Goal: Transaction & Acquisition: Purchase product/service

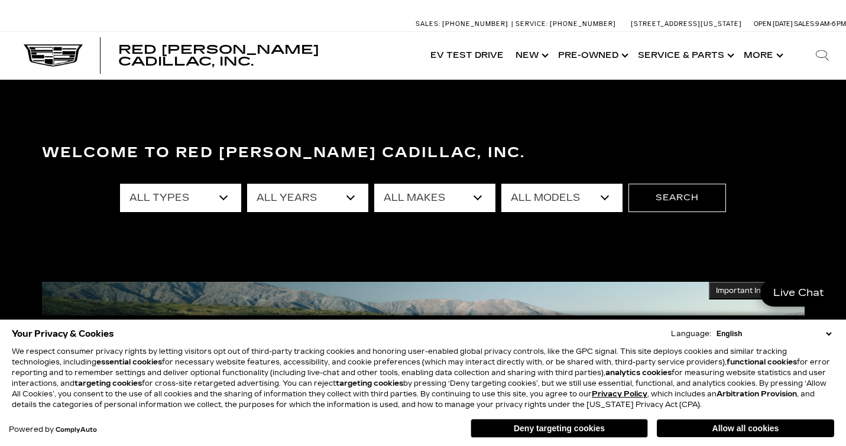
select select "New"
select select "Cadillac"
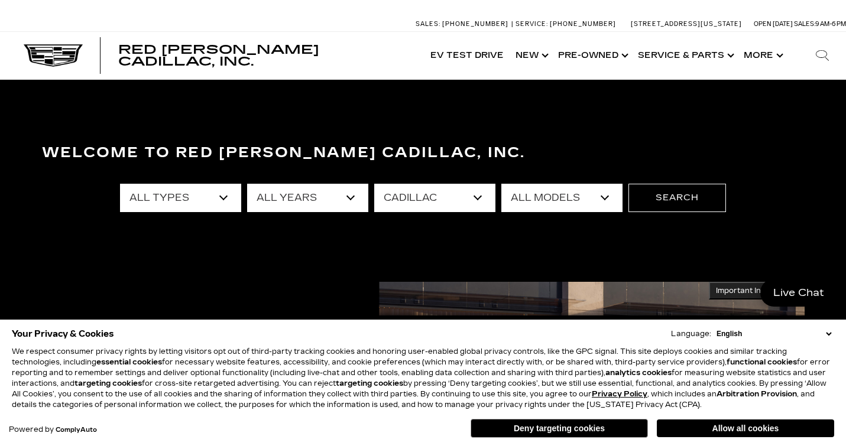
select select "LYRIQ"
click at [566, 425] on button "Deny targeting cookies" at bounding box center [558, 428] width 177 height 19
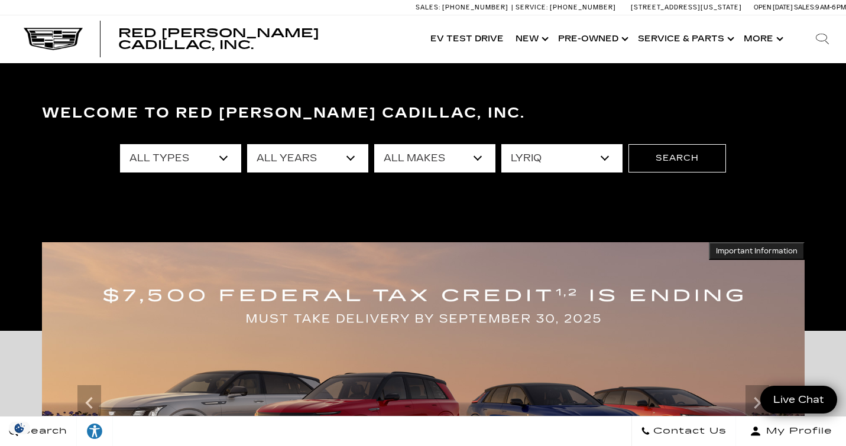
scroll to position [41, 0]
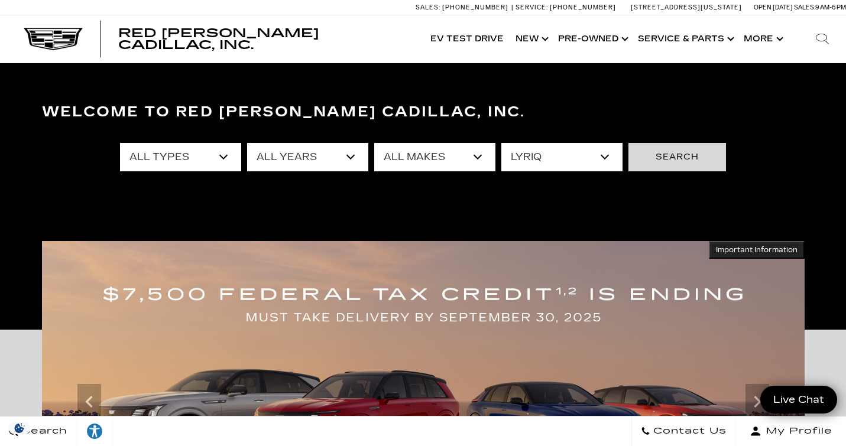
click at [682, 159] on button "Search" at bounding box center [677, 157] width 98 height 28
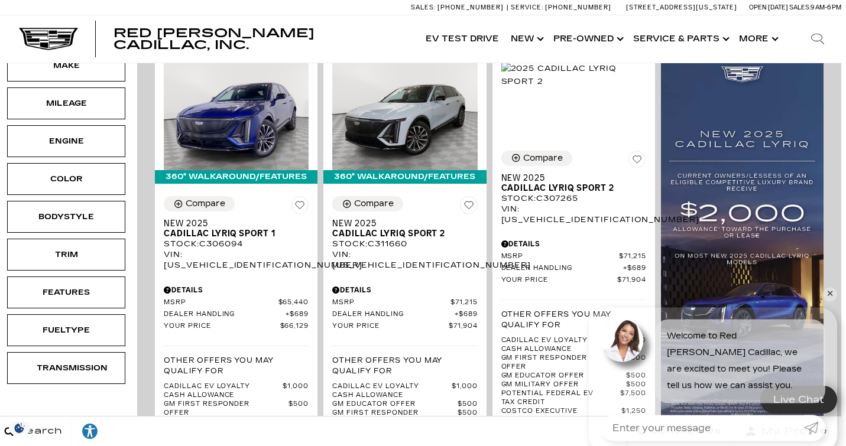
scroll to position [320, 5]
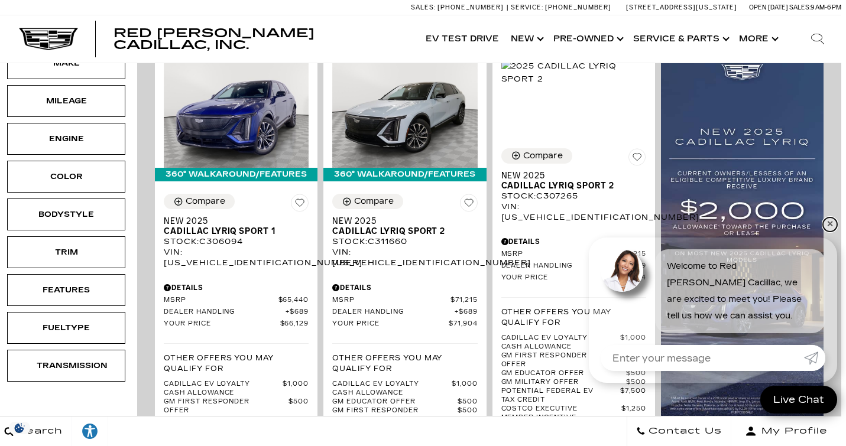
click at [833, 225] on link "✕" at bounding box center [830, 225] width 14 height 14
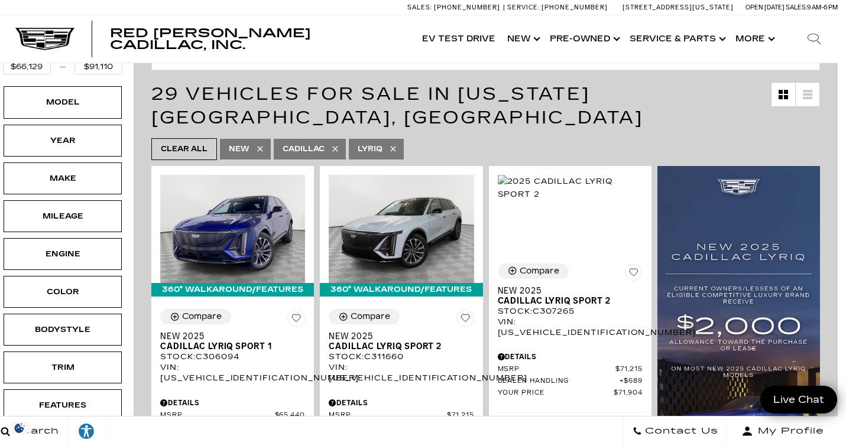
scroll to position [220, 8]
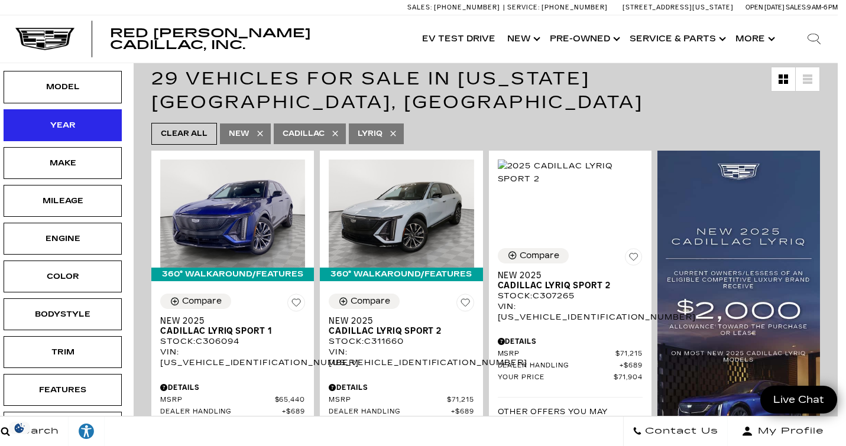
click at [79, 119] on div "Year" at bounding box center [62, 125] width 59 height 13
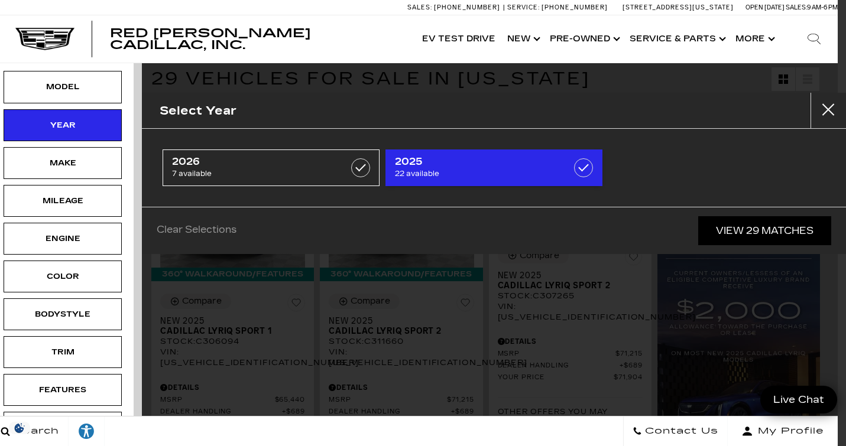
click at [457, 168] on span "22 available" at bounding box center [479, 174] width 168 height 12
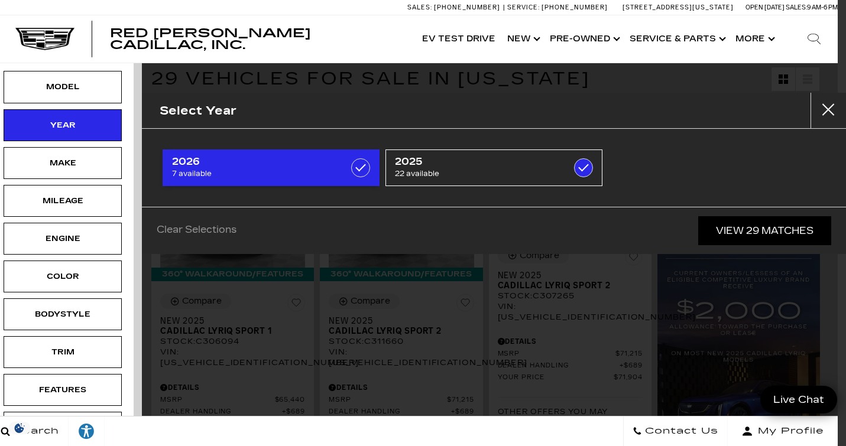
type input "$80,019"
checkbox input "true"
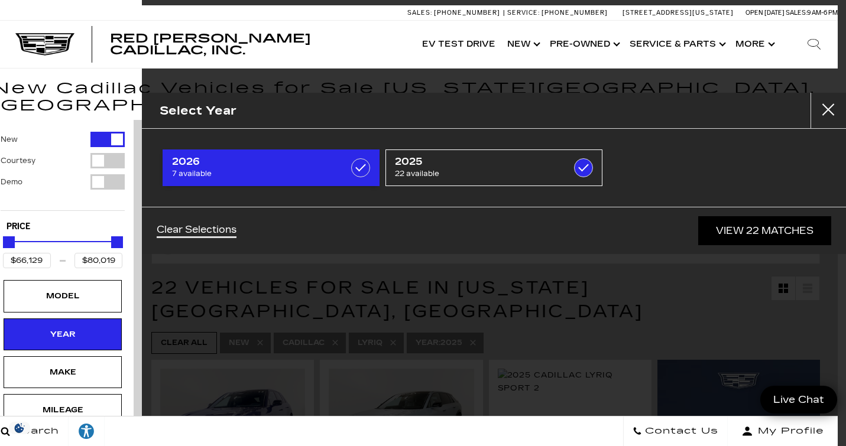
scroll to position [0, 8]
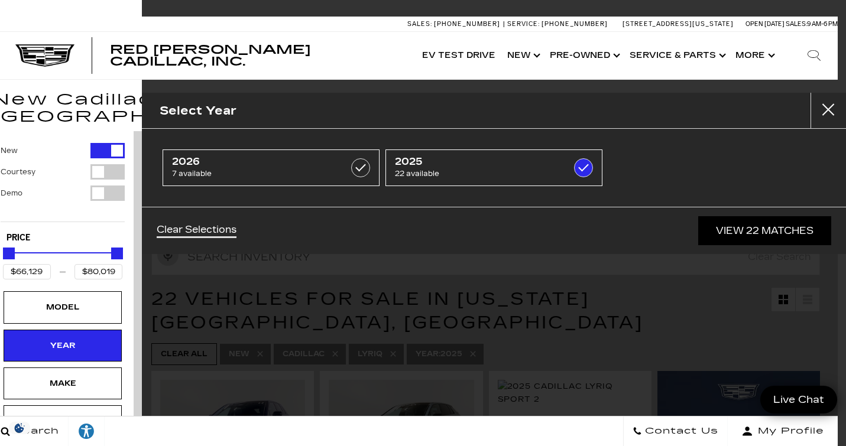
click at [112, 164] on div "Filter by Vehicle Type" at bounding box center [107, 171] width 34 height 15
click at [108, 186] on div "Filter by Vehicle Type" at bounding box center [107, 193] width 34 height 15
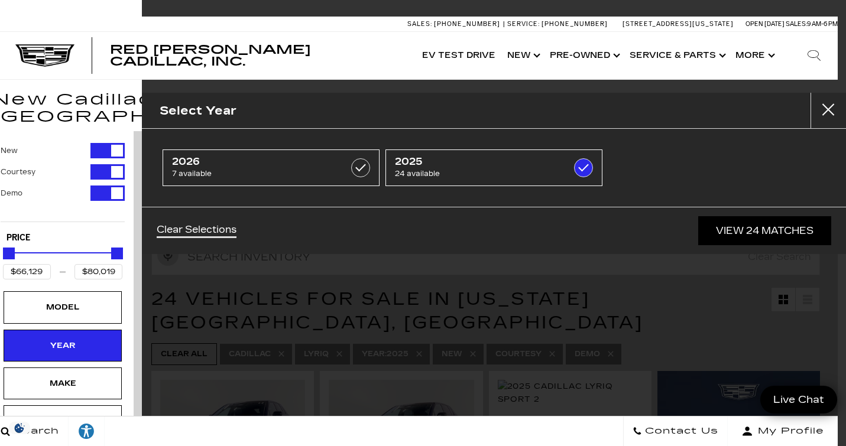
click at [111, 143] on div "Filter by Vehicle Type" at bounding box center [107, 150] width 34 height 15
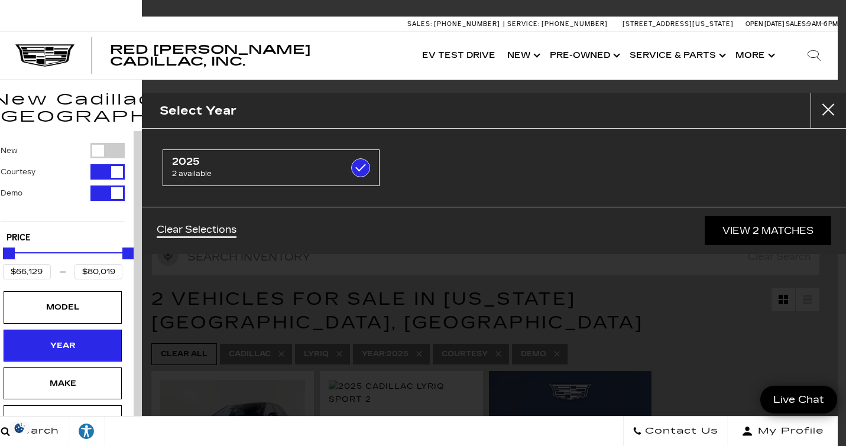
type input "$68,379"
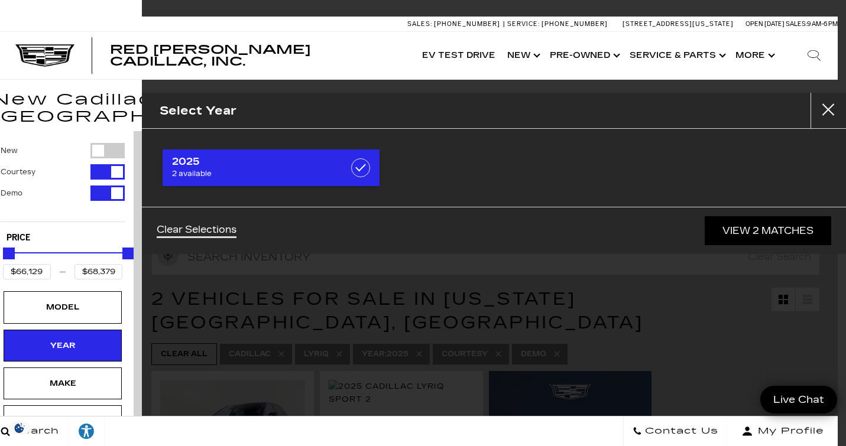
click at [239, 167] on span "2025" at bounding box center [256, 162] width 168 height 12
checkbox input "false"
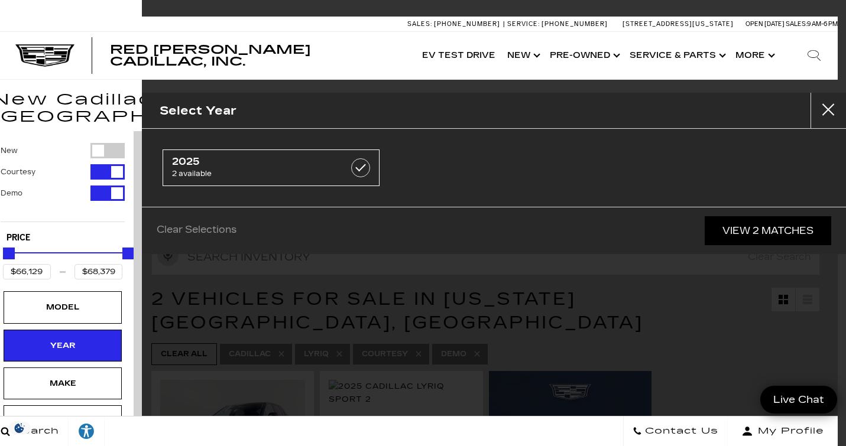
click at [754, 231] on link "View 2 Matches" at bounding box center [768, 230] width 126 height 29
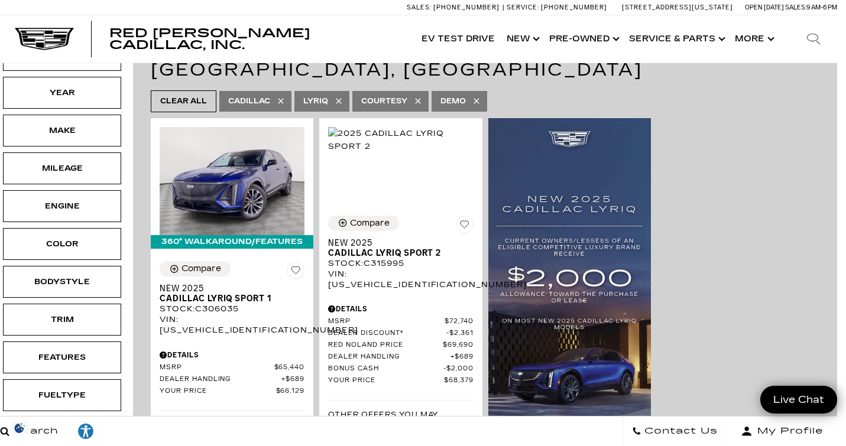
scroll to position [253, 9]
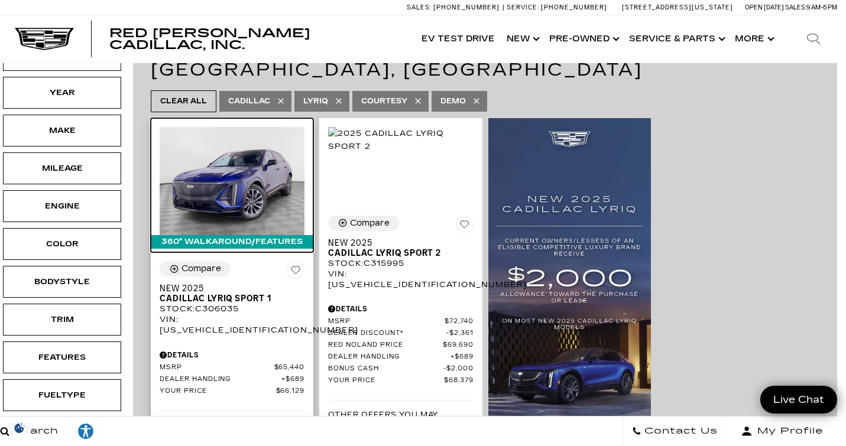
click at [258, 171] on img at bounding box center [232, 181] width 145 height 109
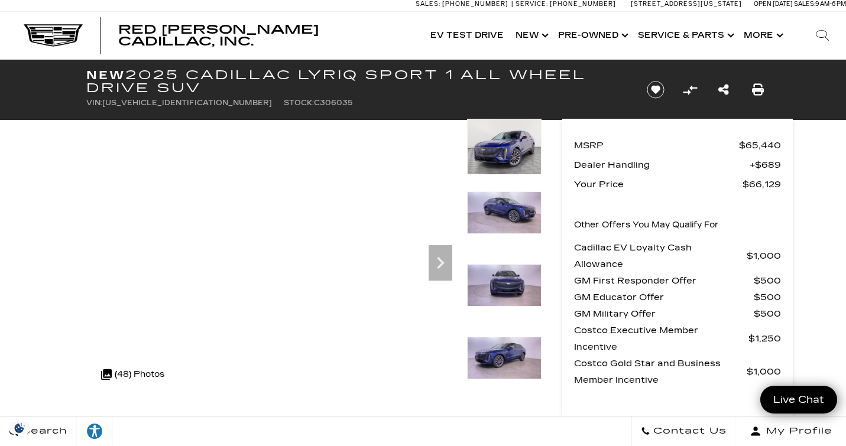
scroll to position [4, 0]
click at [498, 222] on img at bounding box center [504, 213] width 74 height 43
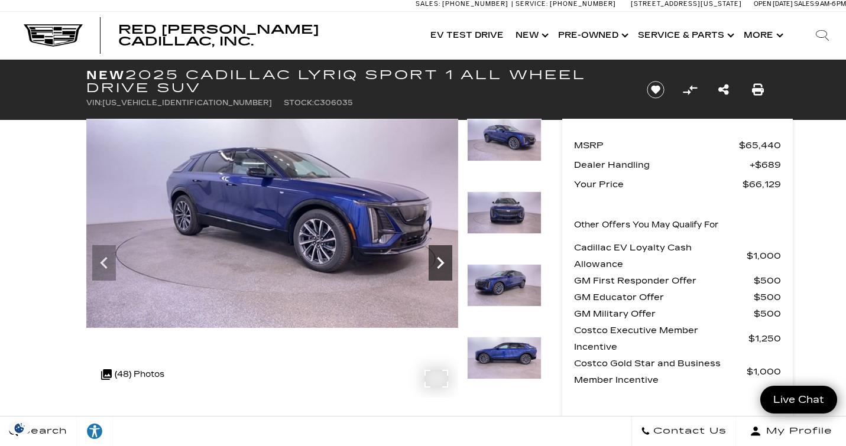
click at [439, 257] on icon "Next" at bounding box center [441, 263] width 24 height 24
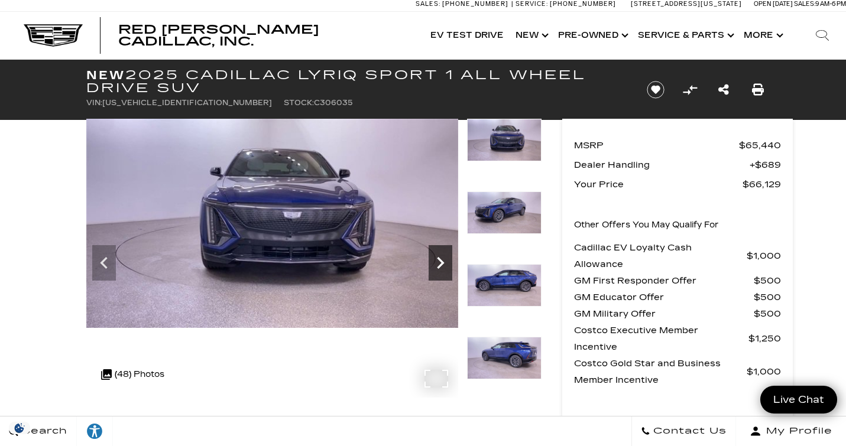
click at [439, 256] on icon "Next" at bounding box center [441, 263] width 24 height 24
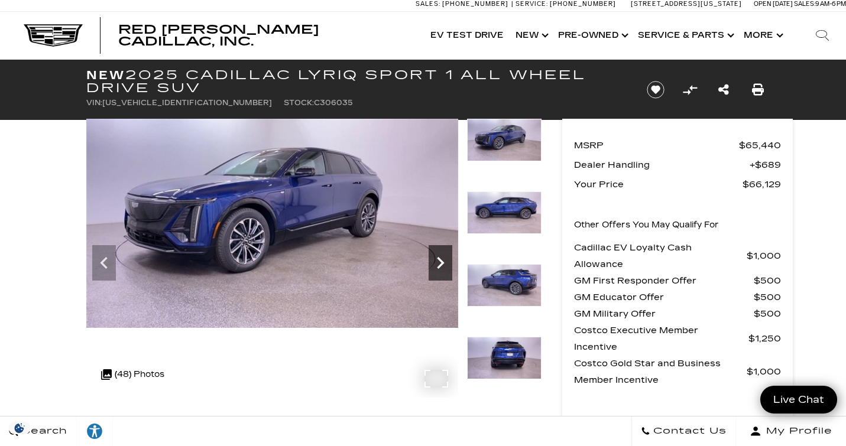
click at [440, 256] on icon "Next" at bounding box center [441, 263] width 24 height 24
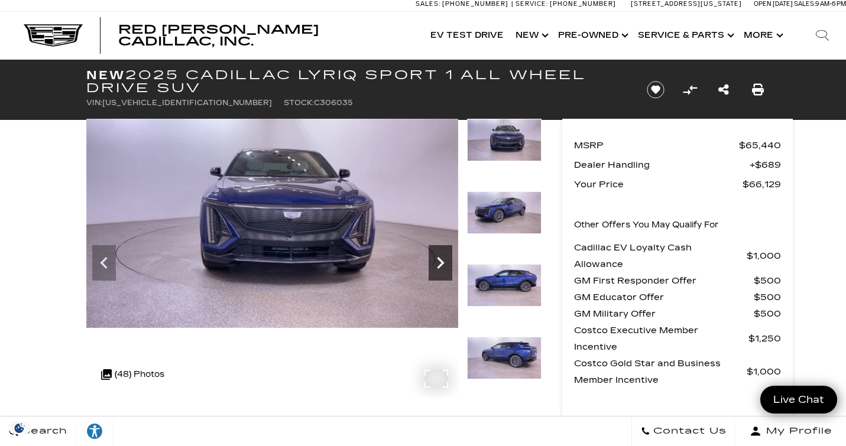
click at [440, 256] on icon "Next" at bounding box center [441, 263] width 24 height 24
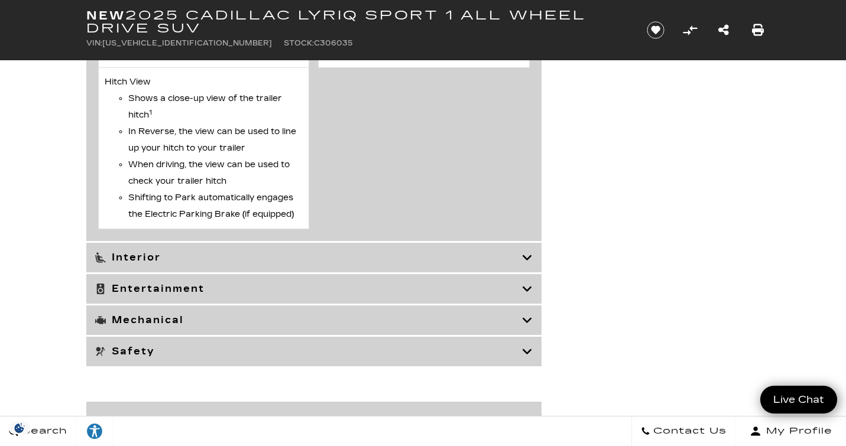
scroll to position [5300, 0]
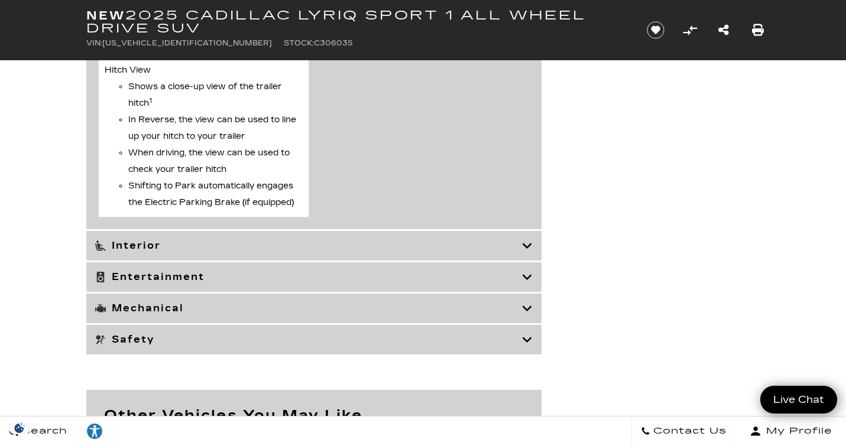
click at [530, 314] on icon at bounding box center [527, 309] width 11 height 12
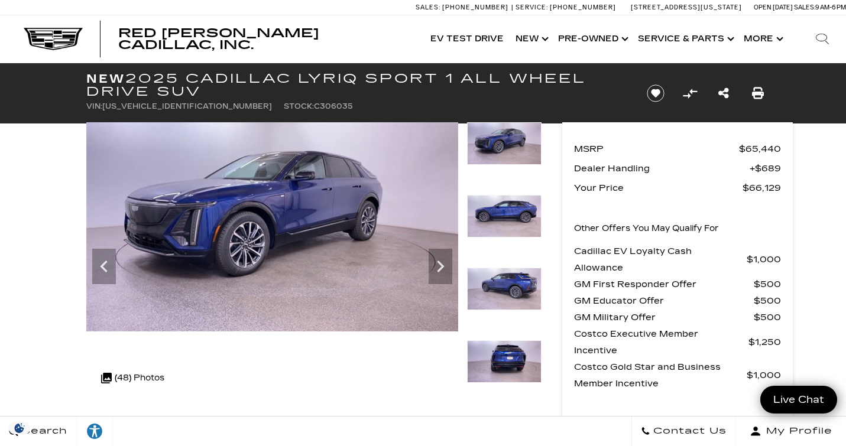
scroll to position [0, 0]
click at [440, 272] on icon "Next" at bounding box center [441, 267] width 24 height 24
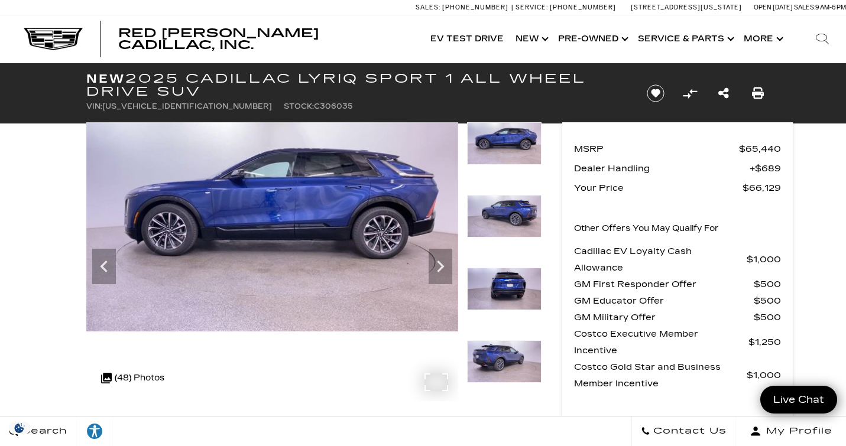
click at [148, 374] on div ".cls-1, .cls-3 { fill: #c50033; } .cls-1 { clip-rule: evenodd; } .cls-2 { clip-…" at bounding box center [132, 378] width 75 height 28
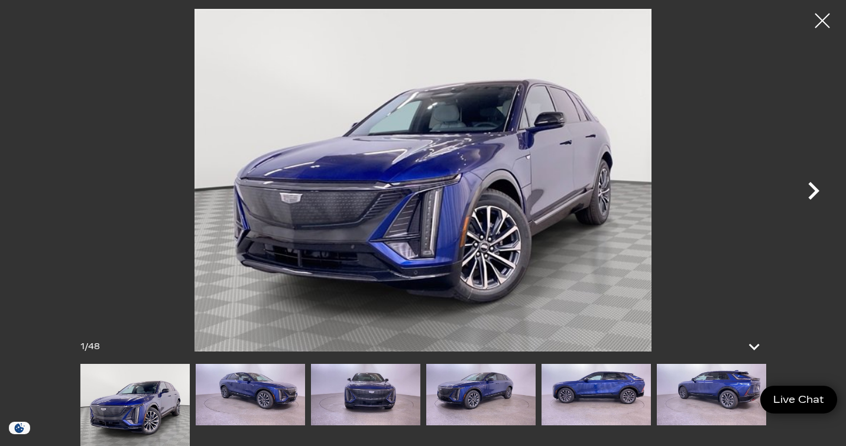
click at [812, 197] on icon "Next" at bounding box center [813, 191] width 11 height 18
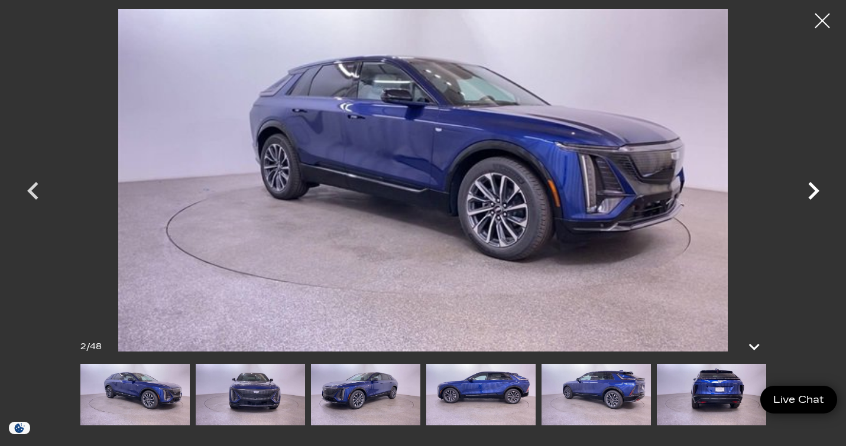
click at [813, 197] on icon "Next" at bounding box center [813, 190] width 35 height 35
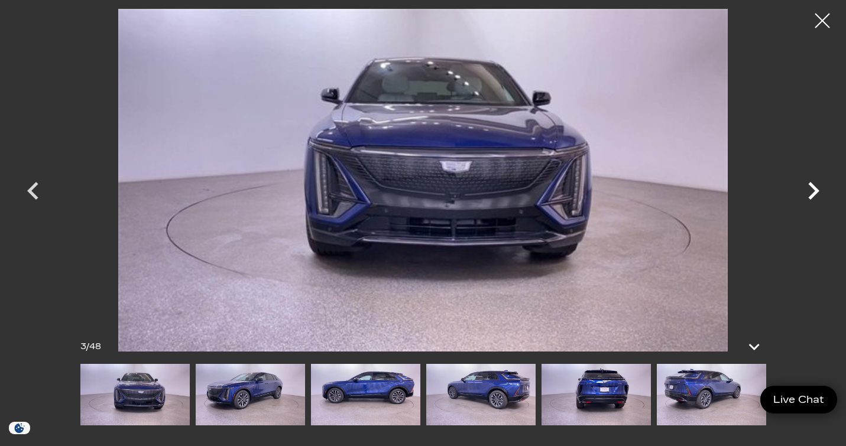
click at [813, 197] on icon "Next" at bounding box center [813, 190] width 35 height 35
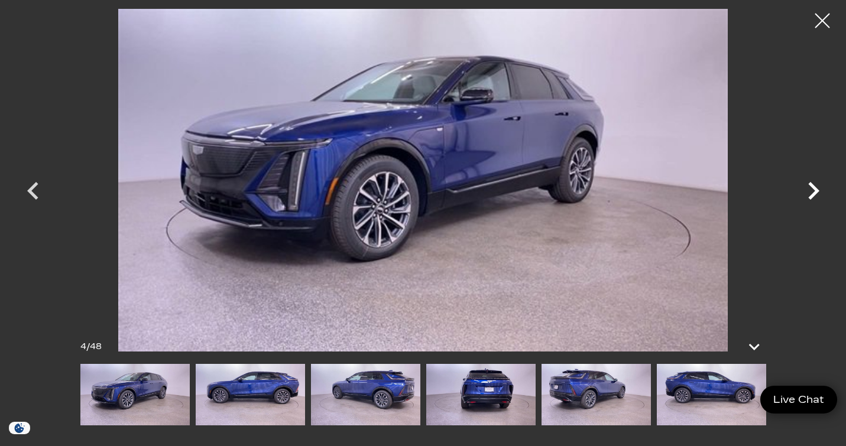
click at [813, 197] on icon "Next" at bounding box center [813, 190] width 35 height 35
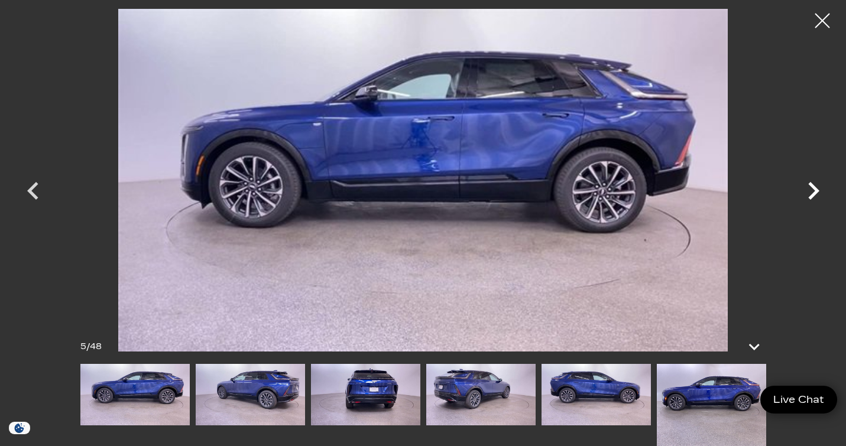
click at [813, 198] on icon "Next" at bounding box center [813, 190] width 35 height 35
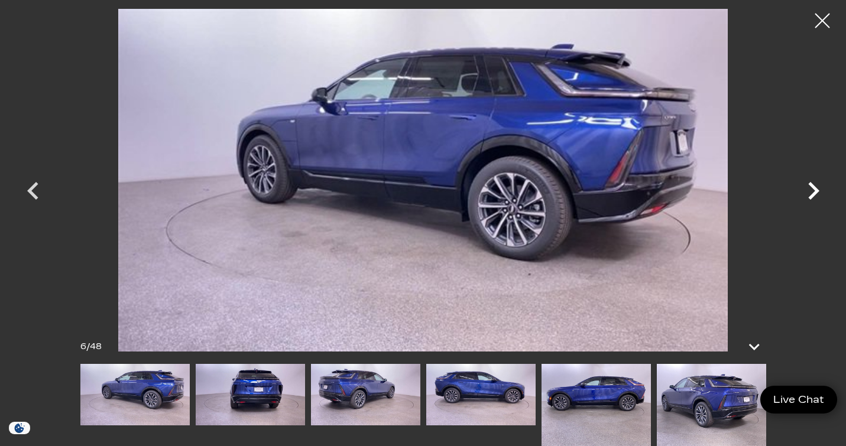
click at [813, 198] on icon "Next" at bounding box center [813, 190] width 35 height 35
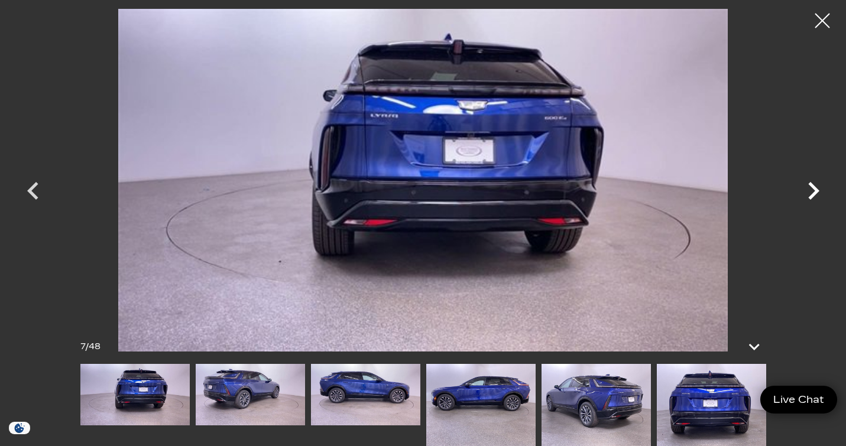
click at [813, 198] on icon "Next" at bounding box center [813, 190] width 35 height 35
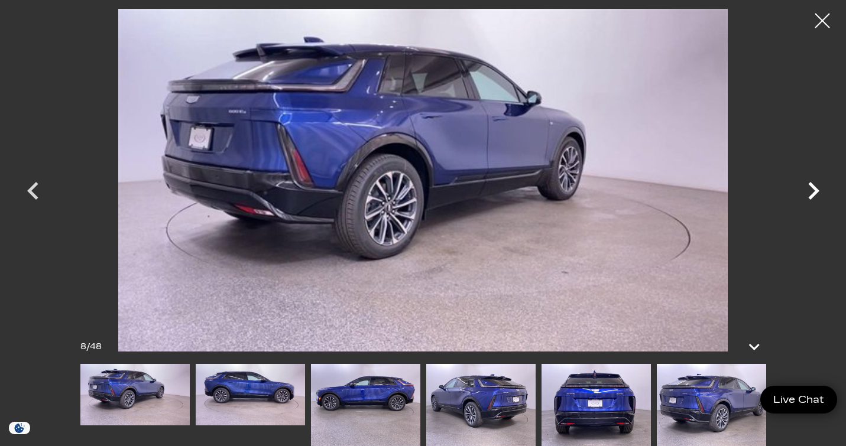
click at [813, 198] on icon "Next" at bounding box center [813, 190] width 35 height 35
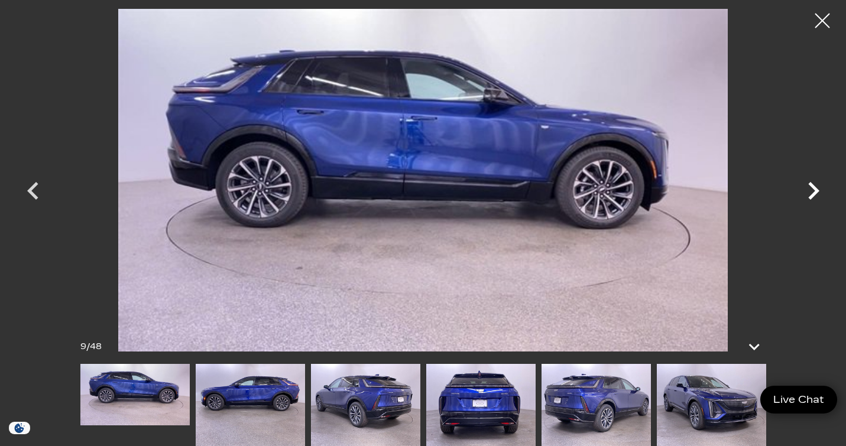
click at [813, 198] on icon "Next" at bounding box center [813, 190] width 35 height 35
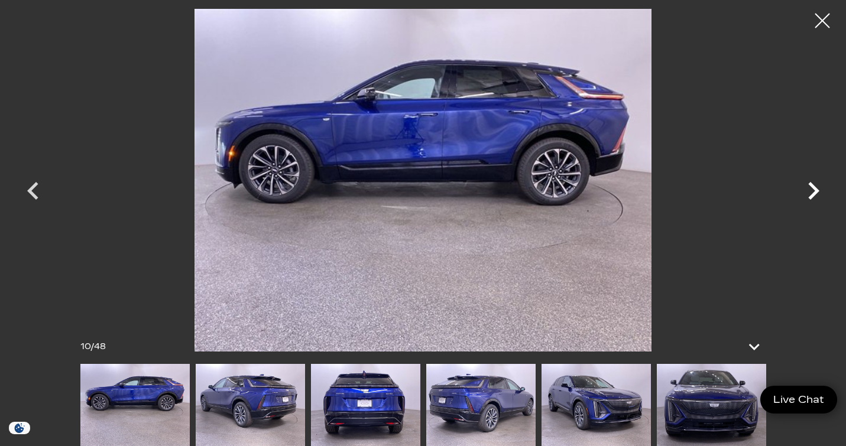
click at [813, 198] on icon "Next" at bounding box center [813, 190] width 35 height 35
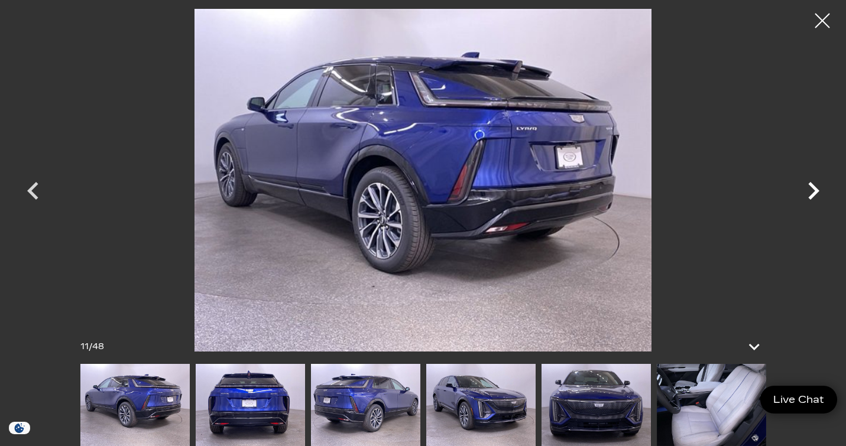
click at [813, 198] on icon "Next" at bounding box center [813, 190] width 35 height 35
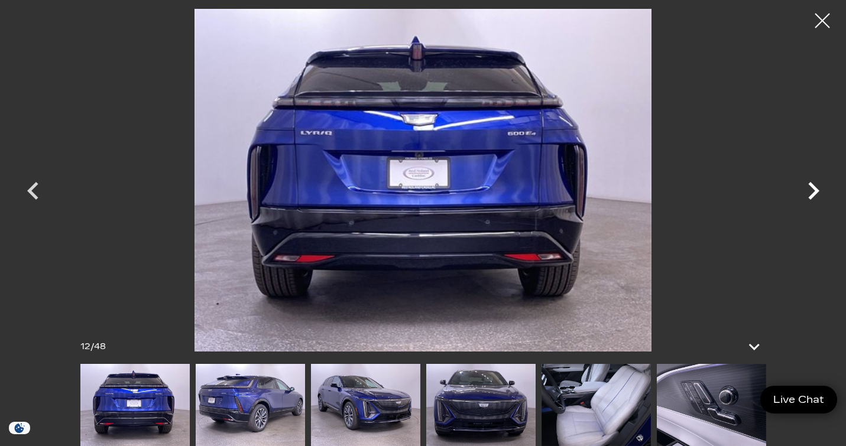
click at [813, 198] on icon "Next" at bounding box center [813, 190] width 35 height 35
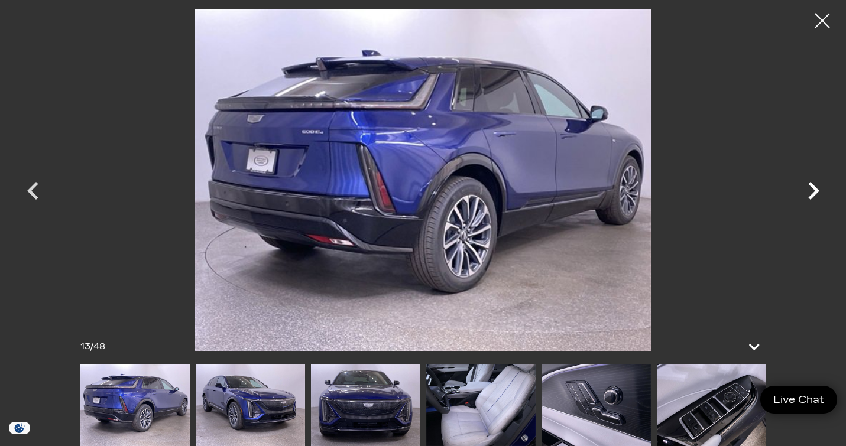
click at [813, 198] on icon "Next" at bounding box center [813, 190] width 35 height 35
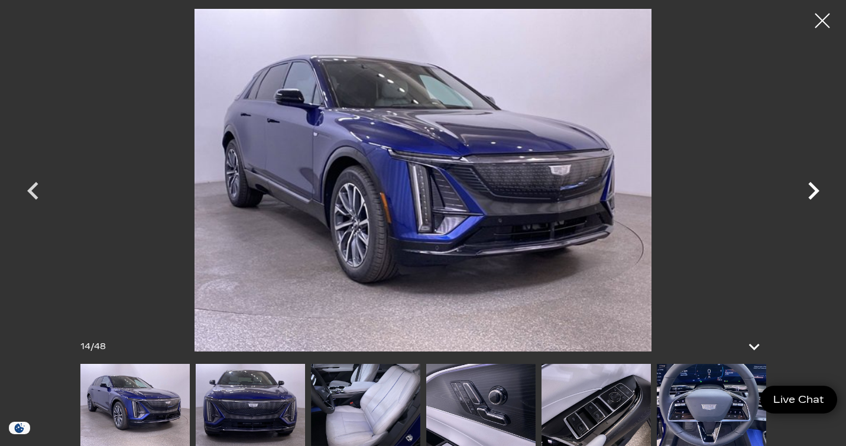
click at [813, 198] on icon "Next" at bounding box center [813, 190] width 35 height 35
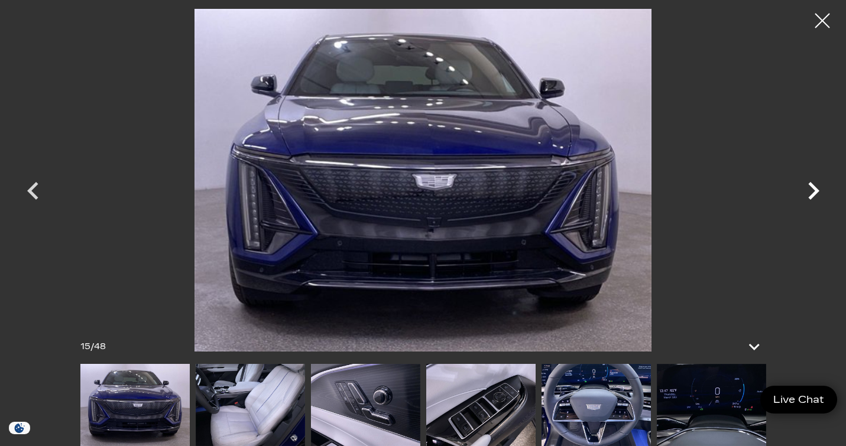
click at [813, 198] on icon "Next" at bounding box center [813, 190] width 35 height 35
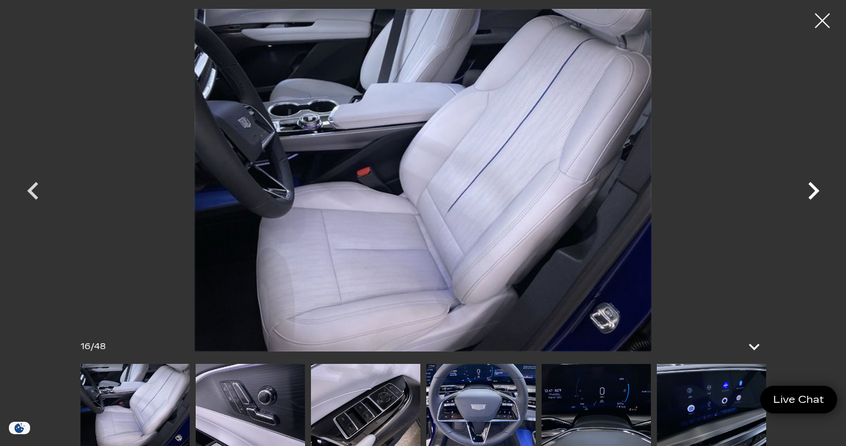
click at [813, 198] on icon "Next" at bounding box center [813, 190] width 35 height 35
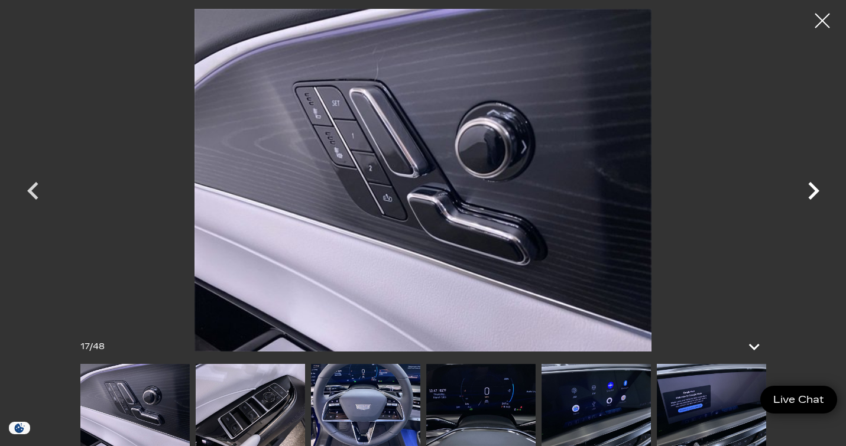
click at [813, 198] on icon "Next" at bounding box center [813, 190] width 35 height 35
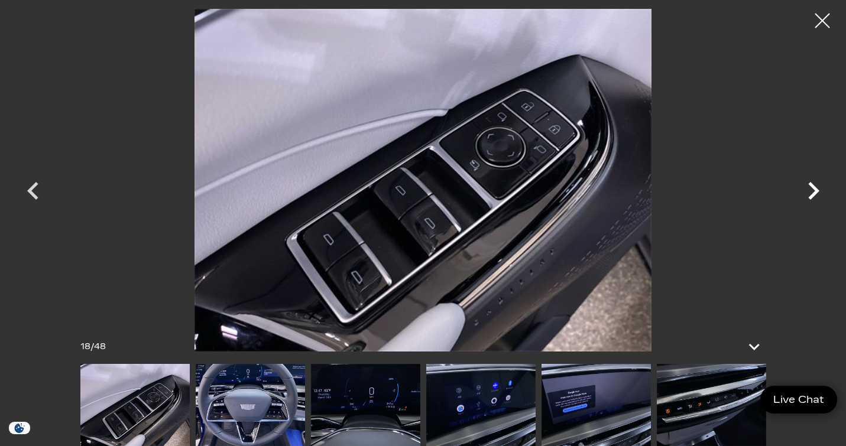
click at [813, 198] on icon "Next" at bounding box center [813, 190] width 35 height 35
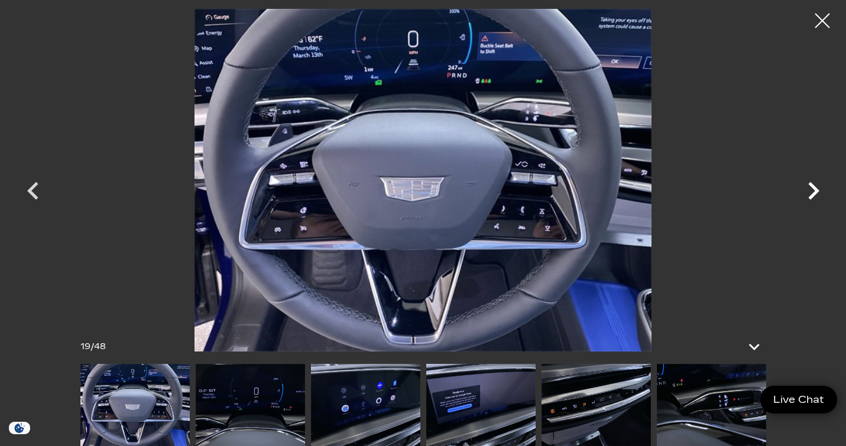
click at [813, 198] on icon "Next" at bounding box center [813, 190] width 35 height 35
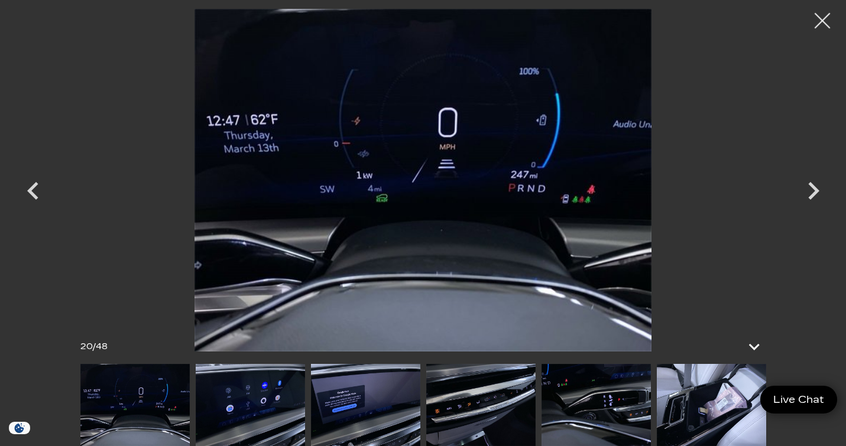
click at [820, 14] on div at bounding box center [822, 20] width 31 height 31
